Goal: Task Accomplishment & Management: Use online tool/utility

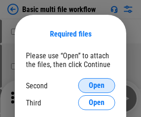
click at [97, 85] on span "Open" at bounding box center [97, 85] width 16 height 7
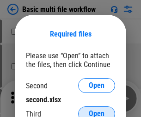
click at [97, 110] on span "Open" at bounding box center [97, 113] width 16 height 7
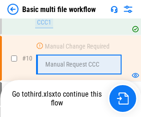
scroll to position [386, 0]
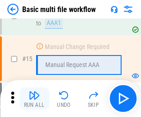
click at [34, 98] on img "button" at bounding box center [34, 95] width 11 height 11
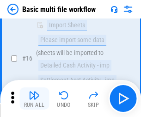
click at [34, 98] on img "button" at bounding box center [34, 95] width 11 height 11
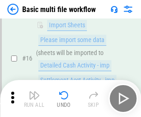
scroll to position [615, 0]
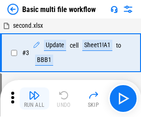
click at [34, 98] on img "button" at bounding box center [34, 95] width 11 height 11
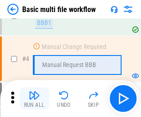
click at [34, 98] on img "button" at bounding box center [34, 95] width 11 height 11
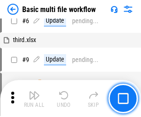
click at [34, 98] on img "button" at bounding box center [34, 95] width 11 height 11
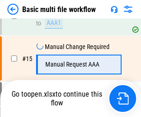
scroll to position [615, 0]
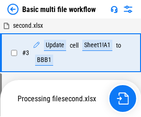
scroll to position [98, 0]
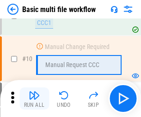
click at [34, 98] on img "button" at bounding box center [34, 95] width 11 height 11
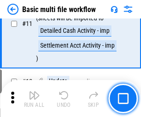
click at [34, 98] on img "button" at bounding box center [34, 95] width 11 height 11
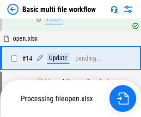
scroll to position [549, 0]
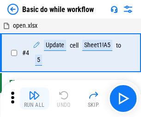
click at [34, 98] on img "button" at bounding box center [34, 95] width 11 height 11
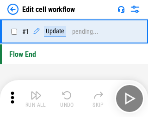
click at [34, 98] on img "button" at bounding box center [35, 95] width 11 height 11
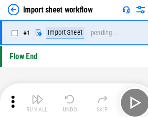
click at [34, 98] on img "button" at bounding box center [35, 95] width 11 height 11
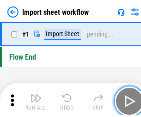
scroll to position [3, 0]
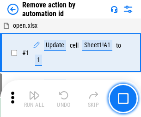
scroll to position [34, 0]
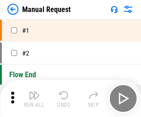
click at [34, 98] on img "button" at bounding box center [34, 95] width 11 height 11
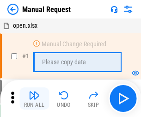
click at [34, 98] on img "button" at bounding box center [34, 95] width 11 height 11
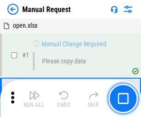
scroll to position [31, 0]
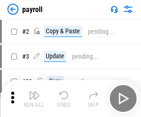
click at [34, 98] on img "button" at bounding box center [34, 95] width 11 height 11
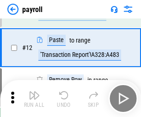
scroll to position [114, 0]
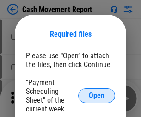
click at [97, 96] on span "Open" at bounding box center [97, 95] width 16 height 7
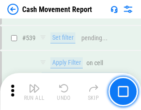
scroll to position [4098, 0]
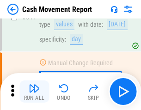
click at [34, 91] on img "button" at bounding box center [34, 88] width 11 height 11
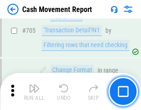
scroll to position [4760, 0]
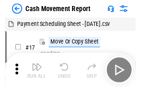
scroll to position [17, 0]
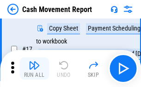
click at [34, 68] on img "button" at bounding box center [34, 65] width 11 height 11
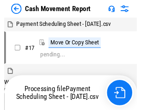
scroll to position [5, 0]
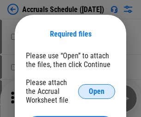
click at [97, 91] on span "Open" at bounding box center [97, 91] width 16 height 7
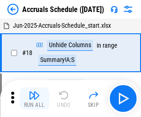
click at [34, 98] on img "button" at bounding box center [34, 95] width 11 height 11
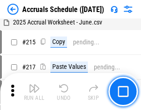
scroll to position [1412, 0]
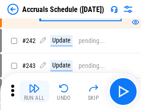
click at [34, 91] on img "button" at bounding box center [34, 88] width 11 height 11
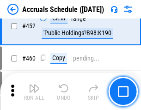
scroll to position [2644, 0]
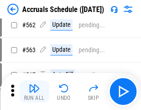
click at [34, 91] on img "button" at bounding box center [34, 88] width 11 height 11
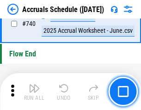
scroll to position [4585, 0]
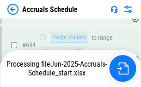
scroll to position [4301, 0]
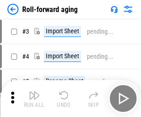
click at [34, 91] on img "button" at bounding box center [34, 95] width 11 height 11
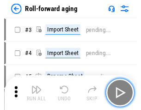
scroll to position [1, 0]
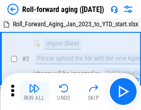
click at [34, 91] on img "button" at bounding box center [34, 88] width 11 height 11
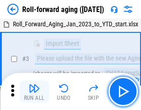
scroll to position [60, 0]
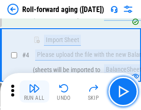
click at [34, 91] on img "button" at bounding box center [34, 88] width 11 height 11
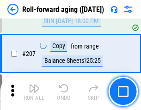
scroll to position [2913, 0]
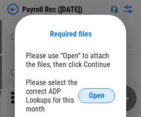
click at [97, 96] on span "Open" at bounding box center [97, 95] width 16 height 7
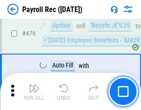
scroll to position [4921, 0]
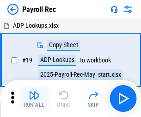
click at [34, 98] on img "button" at bounding box center [34, 95] width 11 height 11
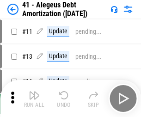
click at [34, 98] on img "button" at bounding box center [34, 95] width 11 height 11
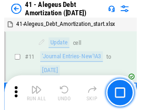
scroll to position [114, 0]
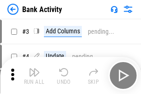
click at [34, 75] on img "button" at bounding box center [34, 71] width 11 height 11
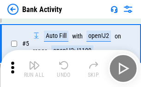
scroll to position [49, 0]
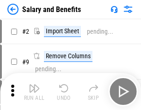
click at [34, 91] on img "button" at bounding box center [34, 88] width 11 height 11
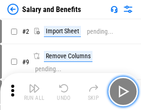
scroll to position [12, 0]
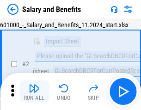
click at [34, 91] on img "button" at bounding box center [34, 88] width 11 height 11
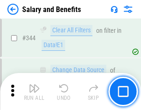
scroll to position [4324, 0]
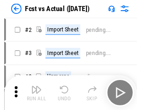
scroll to position [12, 0]
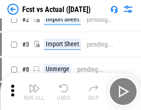
click at [34, 91] on img "button" at bounding box center [34, 88] width 11 height 11
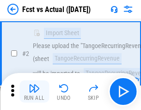
click at [34, 91] on img "button" at bounding box center [34, 88] width 11 height 11
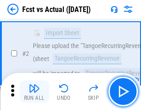
scroll to position [86, 0]
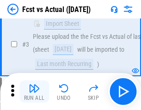
click at [34, 91] on img "button" at bounding box center [34, 88] width 11 height 11
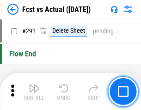
scroll to position [4370, 0]
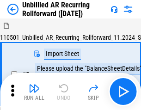
scroll to position [20, 0]
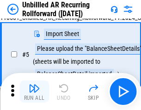
click at [34, 91] on img "button" at bounding box center [34, 88] width 11 height 11
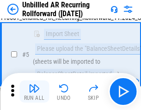
click at [34, 91] on img "button" at bounding box center [34, 88] width 11 height 11
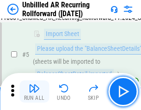
scroll to position [87, 0]
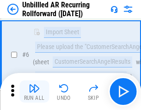
click at [34, 91] on img "button" at bounding box center [34, 88] width 11 height 11
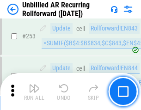
scroll to position [3137, 0]
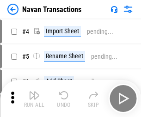
click at [34, 91] on img "button" at bounding box center [34, 95] width 11 height 11
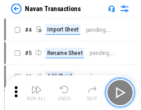
scroll to position [15, 0]
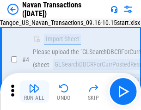
click at [34, 91] on img "button" at bounding box center [34, 88] width 11 height 11
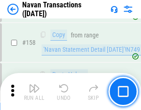
scroll to position [2994, 0]
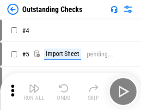
click at [34, 91] on img "button" at bounding box center [34, 88] width 11 height 11
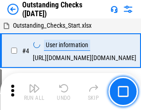
scroll to position [39, 0]
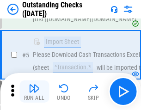
click at [34, 91] on img "button" at bounding box center [34, 88] width 11 height 11
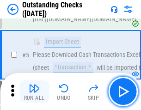
scroll to position [97, 0]
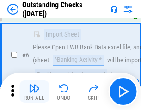
click at [34, 91] on img "button" at bounding box center [34, 88] width 11 height 11
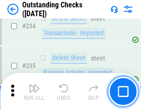
scroll to position [2804, 0]
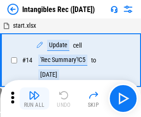
click at [34, 98] on img "button" at bounding box center [34, 95] width 11 height 11
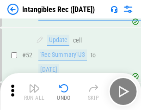
scroll to position [360, 0]
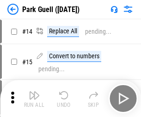
click at [34, 91] on img "button" at bounding box center [34, 95] width 11 height 11
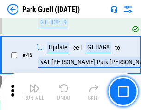
scroll to position [1155, 0]
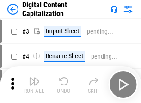
click at [34, 78] on img "button" at bounding box center [34, 81] width 11 height 11
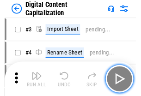
scroll to position [27, 0]
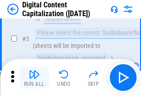
click at [34, 78] on img "button" at bounding box center [34, 74] width 11 height 11
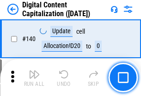
scroll to position [979, 0]
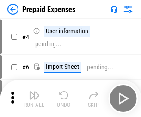
click at [34, 91] on img "button" at bounding box center [34, 95] width 11 height 11
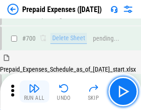
scroll to position [2485, 0]
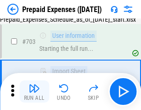
click at [34, 91] on img "button" at bounding box center [34, 88] width 11 height 11
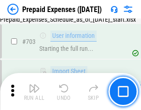
scroll to position [2539, 0]
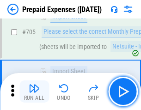
click at [34, 91] on img "button" at bounding box center [34, 88] width 11 height 11
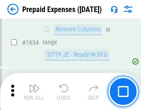
scroll to position [8991, 0]
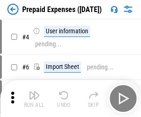
click at [34, 98] on img "button" at bounding box center [34, 95] width 11 height 11
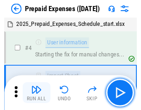
scroll to position [41, 0]
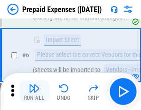
click at [34, 91] on img "button" at bounding box center [34, 88] width 11 height 11
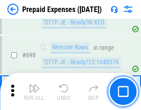
scroll to position [3216, 0]
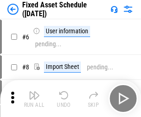
click at [34, 98] on img "button" at bounding box center [34, 95] width 11 height 11
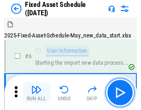
scroll to position [50, 0]
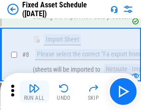
click at [34, 91] on img "button" at bounding box center [34, 88] width 11 height 11
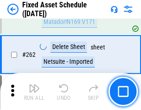
scroll to position [2943, 0]
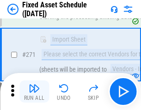
click at [34, 91] on img "button" at bounding box center [34, 88] width 11 height 11
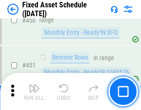
scroll to position [4128, 0]
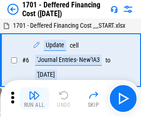
click at [34, 98] on img "button" at bounding box center [34, 95] width 11 height 11
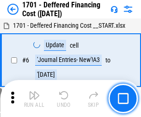
scroll to position [111, 0]
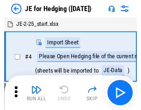
scroll to position [1, 0]
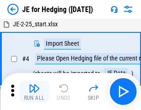
click at [34, 91] on img "button" at bounding box center [34, 88] width 11 height 11
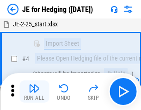
click at [34, 91] on img "button" at bounding box center [34, 88] width 11 height 11
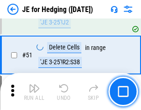
scroll to position [598, 0]
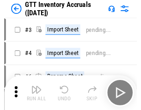
scroll to position [1, 0]
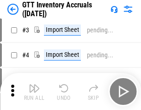
click at [34, 91] on img "button" at bounding box center [34, 88] width 11 height 11
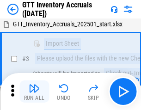
click at [34, 91] on img "button" at bounding box center [34, 88] width 11 height 11
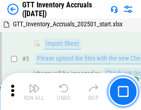
scroll to position [60, 0]
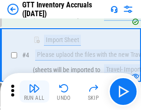
click at [34, 91] on img "button" at bounding box center [34, 88] width 11 height 11
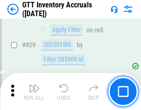
scroll to position [7009, 0]
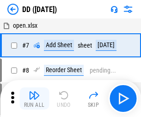
click at [34, 98] on img "button" at bounding box center [34, 95] width 11 height 11
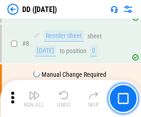
scroll to position [89, 0]
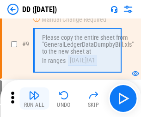
click at [34, 98] on img "button" at bounding box center [34, 95] width 11 height 11
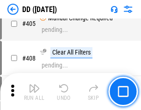
scroll to position [4132, 0]
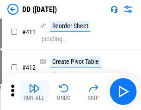
click at [34, 91] on img "button" at bounding box center [34, 88] width 11 height 11
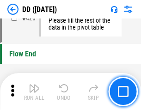
scroll to position [4420, 0]
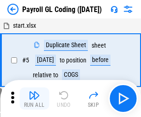
click at [34, 98] on img "button" at bounding box center [34, 95] width 11 height 11
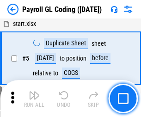
scroll to position [111, 0]
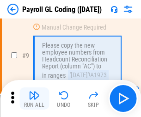
click at [34, 98] on img "button" at bounding box center [34, 95] width 11 height 11
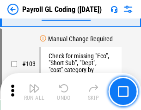
scroll to position [2166, 0]
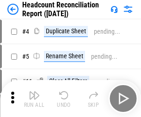
click at [34, 98] on img "button" at bounding box center [34, 95] width 11 height 11
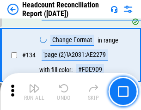
scroll to position [1110, 0]
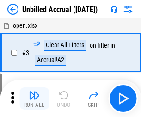
click at [34, 98] on img "button" at bounding box center [34, 95] width 11 height 11
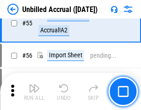
scroll to position [964, 0]
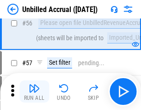
click at [34, 91] on img "button" at bounding box center [34, 88] width 11 height 11
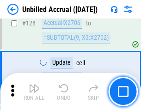
scroll to position [2751, 0]
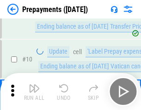
scroll to position [58, 0]
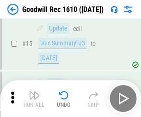
scroll to position [158, 0]
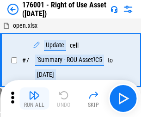
click at [34, 98] on img "button" at bounding box center [34, 95] width 11 height 11
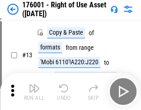
scroll to position [60, 0]
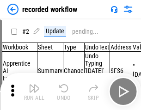
click at [34, 91] on img "button" at bounding box center [34, 88] width 11 height 11
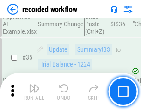
scroll to position [2886, 0]
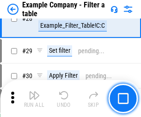
scroll to position [845, 0]
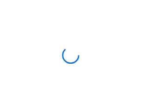
scroll to position [14, 0]
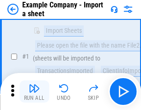
click at [34, 91] on img "button" at bounding box center [34, 88] width 11 height 11
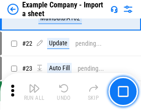
scroll to position [204, 0]
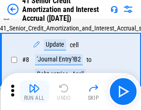
click at [34, 91] on img "button" at bounding box center [34, 88] width 11 height 11
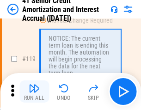
click at [34, 91] on img "button" at bounding box center [34, 88] width 11 height 11
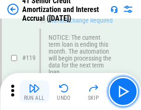
scroll to position [871, 0]
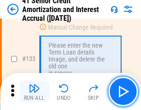
click at [34, 91] on img "button" at bounding box center [34, 88] width 11 height 11
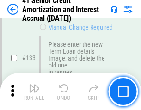
scroll to position [965, 0]
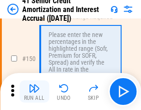
click at [34, 91] on img "button" at bounding box center [34, 88] width 11 height 11
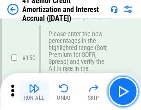
scroll to position [1062, 0]
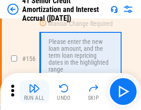
click at [34, 91] on img "button" at bounding box center [34, 88] width 11 height 11
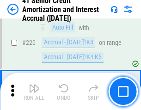
scroll to position [2068, 0]
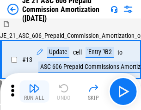
click at [34, 91] on img "button" at bounding box center [34, 88] width 11 height 11
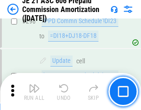
scroll to position [1699, 0]
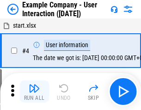
click at [34, 91] on img "button" at bounding box center [34, 88] width 11 height 11
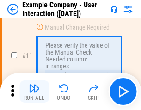
click at [34, 91] on img "button" at bounding box center [34, 88] width 11 height 11
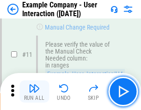
scroll to position [200, 0]
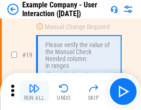
click at [34, 91] on img "button" at bounding box center [34, 88] width 11 height 11
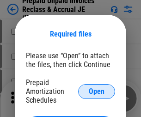
click at [97, 91] on span "Open" at bounding box center [97, 91] width 16 height 7
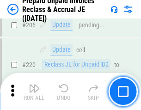
scroll to position [1197, 0]
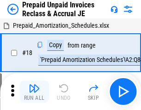
click at [34, 91] on img "button" at bounding box center [34, 88] width 11 height 11
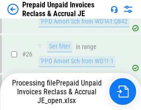
scroll to position [645, 0]
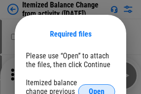
click at [97, 88] on span "Open" at bounding box center [97, 91] width 16 height 7
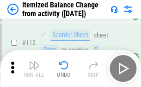
scroll to position [1545, 0]
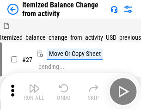
scroll to position [14, 0]
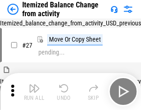
click at [34, 91] on img "button" at bounding box center [34, 88] width 11 height 11
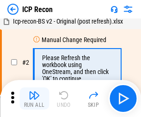
click at [34, 98] on img "button" at bounding box center [34, 95] width 11 height 11
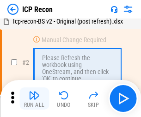
click at [34, 98] on img "button" at bounding box center [34, 95] width 11 height 11
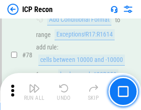
scroll to position [905, 0]
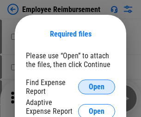
click at [97, 87] on span "Open" at bounding box center [97, 86] width 16 height 7
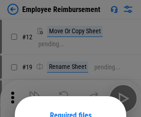
scroll to position [81, 0]
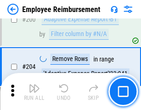
scroll to position [2277, 0]
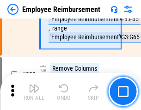
click at [34, 91] on img "button" at bounding box center [34, 88] width 11 height 11
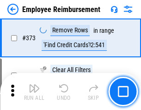
scroll to position [4831, 0]
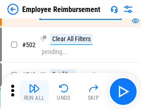
click at [34, 91] on img "button" at bounding box center [34, 88] width 11 height 11
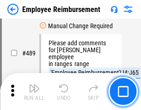
scroll to position [5781, 0]
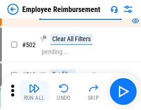
click at [34, 91] on img "button" at bounding box center [34, 88] width 11 height 11
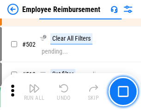
click at [34, 91] on img "button" at bounding box center [34, 88] width 11 height 11
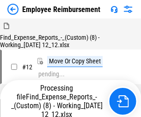
scroll to position [31, 0]
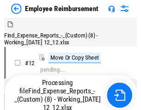
scroll to position [31, 0]
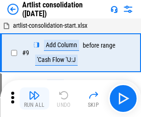
click at [34, 98] on img "button" at bounding box center [34, 95] width 11 height 11
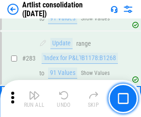
scroll to position [3819, 0]
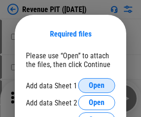
click at [97, 85] on span "Open" at bounding box center [97, 85] width 16 height 7
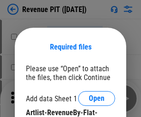
scroll to position [13, 0]
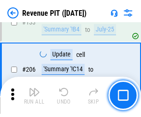
scroll to position [938, 0]
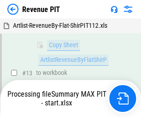
scroll to position [143, 0]
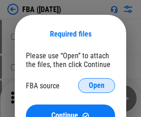
click at [97, 85] on span "Open" at bounding box center [97, 85] width 16 height 7
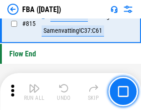
scroll to position [8267, 0]
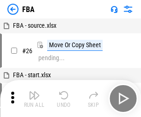
scroll to position [9, 0]
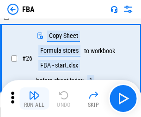
click at [34, 98] on img "button" at bounding box center [34, 95] width 11 height 11
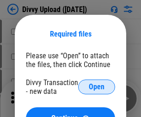
click at [97, 87] on span "Open" at bounding box center [97, 86] width 16 height 7
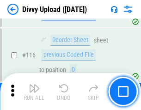
scroll to position [782, 0]
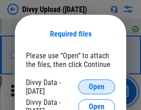
click at [97, 87] on span "Open" at bounding box center [97, 86] width 16 height 7
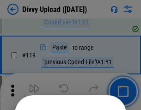
scroll to position [862, 0]
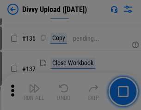
scroll to position [1168, 0]
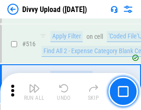
scroll to position [5793, 0]
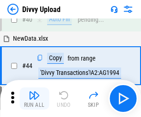
click at [34, 98] on img "button" at bounding box center [34, 95] width 11 height 11
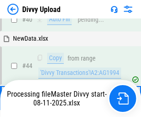
scroll to position [102, 0]
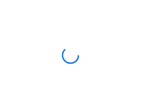
scroll to position [782, 0]
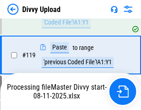
scroll to position [859, 0]
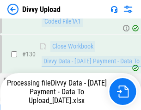
scroll to position [1070, 0]
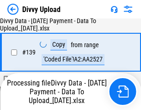
scroll to position [1327, 0]
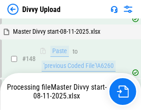
scroll to position [1610, 0]
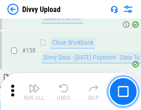
scroll to position [1877, 0]
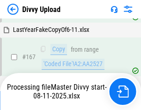
scroll to position [2117, 0]
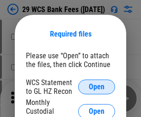
click at [97, 87] on span "Open" at bounding box center [97, 86] width 16 height 7
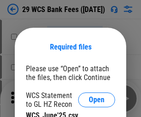
scroll to position [13, 0]
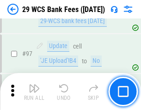
scroll to position [900, 0]
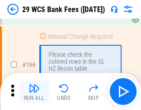
click at [34, 91] on img "button" at bounding box center [34, 88] width 11 height 11
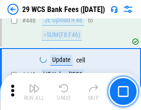
scroll to position [4472, 0]
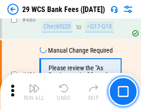
click at [34, 91] on img "button" at bounding box center [34, 88] width 11 height 11
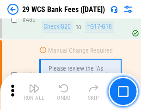
scroll to position [4761, 0]
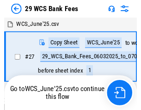
scroll to position [1, 0]
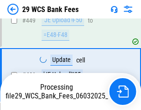
scroll to position [4697, 0]
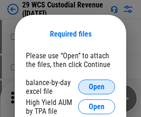
click at [97, 87] on span "Open" at bounding box center [97, 86] width 16 height 7
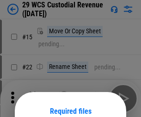
scroll to position [77, 0]
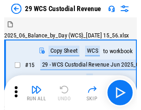
scroll to position [22, 0]
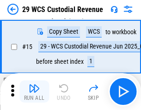
click at [34, 91] on img "button" at bounding box center [34, 88] width 11 height 11
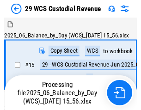
scroll to position [22, 0]
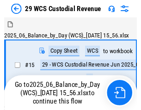
scroll to position [17, 0]
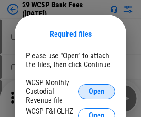
click at [97, 91] on span "Open" at bounding box center [97, 91] width 16 height 7
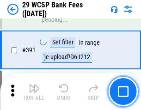
scroll to position [3141, 0]
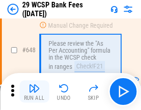
click at [34, 91] on img "button" at bounding box center [34, 88] width 11 height 11
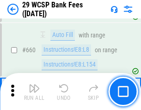
scroll to position [5394, 0]
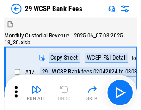
scroll to position [22, 0]
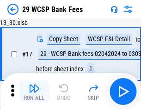
click at [34, 91] on img "button" at bounding box center [34, 88] width 11 height 11
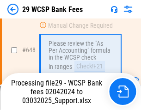
scroll to position [5213, 0]
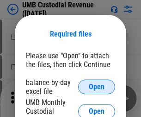
click at [97, 87] on span "Open" at bounding box center [97, 86] width 16 height 7
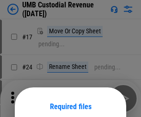
scroll to position [72, 0]
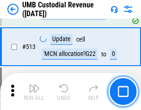
scroll to position [4466, 0]
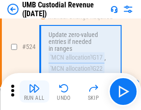
click at [34, 91] on img "button" at bounding box center [34, 88] width 11 height 11
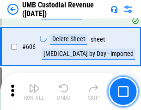
scroll to position [5330, 0]
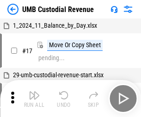
scroll to position [7, 0]
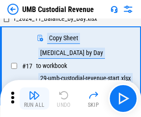
click at [34, 98] on img "button" at bounding box center [34, 95] width 11 height 11
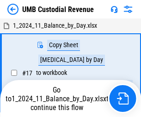
scroll to position [7, 0]
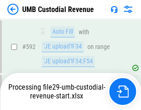
scroll to position [5190, 0]
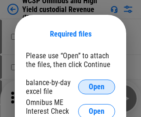
click at [97, 87] on span "Open" at bounding box center [97, 86] width 16 height 7
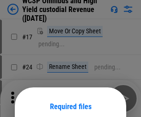
scroll to position [72, 0]
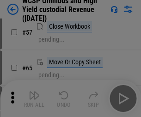
scroll to position [403, 0]
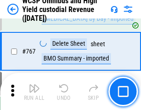
scroll to position [7525, 0]
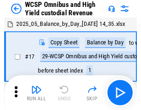
scroll to position [5, 0]
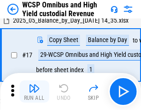
click at [34, 91] on img "button" at bounding box center [34, 88] width 11 height 11
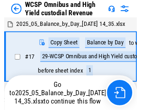
scroll to position [5, 0]
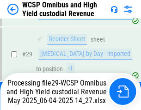
scroll to position [192, 0]
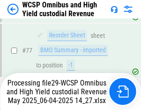
scroll to position [900, 0]
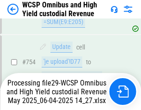
scroll to position [7424, 0]
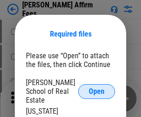
click at [97, 88] on span "Open" at bounding box center [97, 91] width 16 height 7
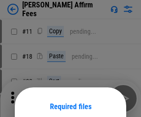
scroll to position [72, 0]
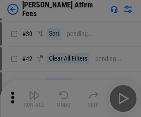
scroll to position [188, 0]
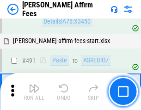
scroll to position [2511, 0]
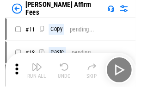
scroll to position [9, 0]
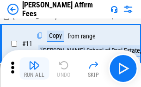
click at [34, 68] on img "button" at bounding box center [34, 65] width 11 height 11
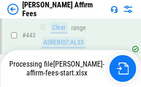
scroll to position [2422, 0]
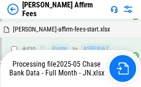
scroll to position [2422, 0]
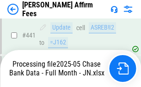
scroll to position [2422, 0]
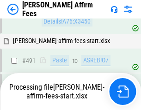
scroll to position [2511, 0]
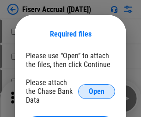
click at [97, 88] on span "Open" at bounding box center [97, 91] width 16 height 7
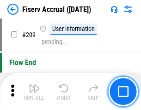
scroll to position [2868, 0]
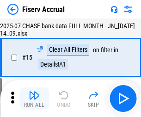
click at [34, 98] on img "button" at bounding box center [34, 95] width 11 height 11
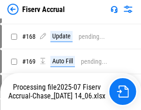
scroll to position [2370, 0]
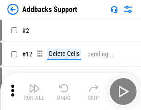
click at [34, 91] on img "button" at bounding box center [34, 88] width 11 height 11
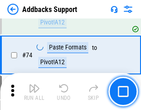
scroll to position [672, 0]
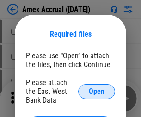
click at [97, 91] on span "Open" at bounding box center [97, 91] width 16 height 7
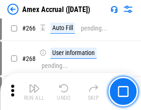
scroll to position [2590, 0]
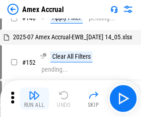
click at [34, 98] on img "button" at bounding box center [34, 95] width 11 height 11
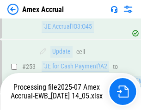
scroll to position [2694, 0]
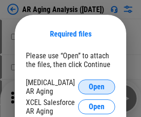
click at [97, 85] on span "Open" at bounding box center [97, 86] width 16 height 7
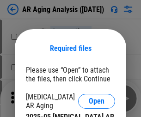
scroll to position [14, 0]
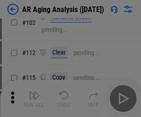
scroll to position [127, 0]
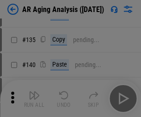
scroll to position [278, 0]
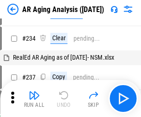
scroll to position [9, 0]
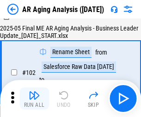
click at [34, 98] on img "button" at bounding box center [34, 95] width 11 height 11
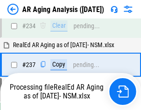
scroll to position [1431, 0]
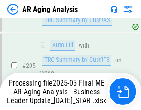
scroll to position [1421, 0]
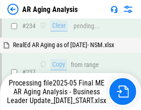
scroll to position [1459, 0]
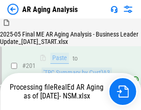
scroll to position [1381, 0]
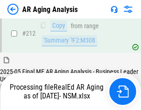
scroll to position [1388, 0]
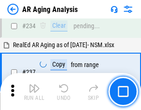
scroll to position [1421, 0]
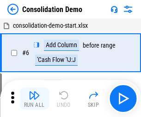
click at [34, 98] on img "button" at bounding box center [34, 95] width 11 height 11
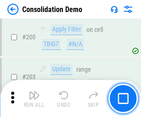
scroll to position [2896, 0]
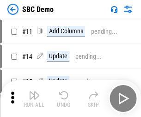
click at [34, 98] on img "button" at bounding box center [34, 95] width 11 height 11
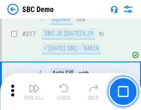
scroll to position [2280, 0]
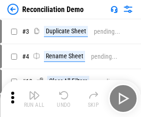
click at [34, 98] on img "button" at bounding box center [34, 95] width 11 height 11
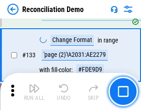
scroll to position [1097, 0]
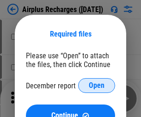
click at [97, 85] on span "Open" at bounding box center [97, 85] width 16 height 7
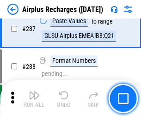
scroll to position [3334, 0]
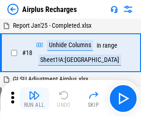
click at [34, 98] on img "button" at bounding box center [34, 95] width 11 height 11
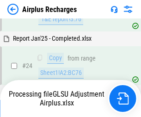
scroll to position [148, 0]
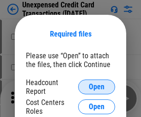
click at [97, 87] on span "Open" at bounding box center [97, 86] width 16 height 7
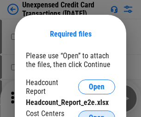
click at [97, 114] on span "Open" at bounding box center [97, 117] width 16 height 7
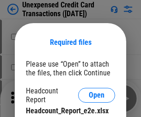
scroll to position [8, 0]
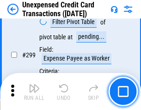
scroll to position [2200, 0]
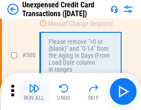
click at [34, 91] on img "button" at bounding box center [34, 88] width 11 height 11
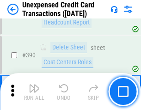
scroll to position [2975, 0]
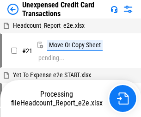
scroll to position [14, 0]
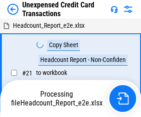
scroll to position [14, 0]
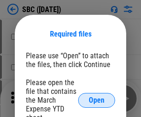
click at [97, 100] on span "Open" at bounding box center [97, 100] width 16 height 7
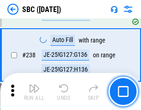
scroll to position [1746, 0]
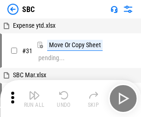
scroll to position [9, 0]
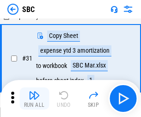
click at [34, 98] on img "button" at bounding box center [34, 95] width 11 height 11
